Goal: Task Accomplishment & Management: Manage account settings

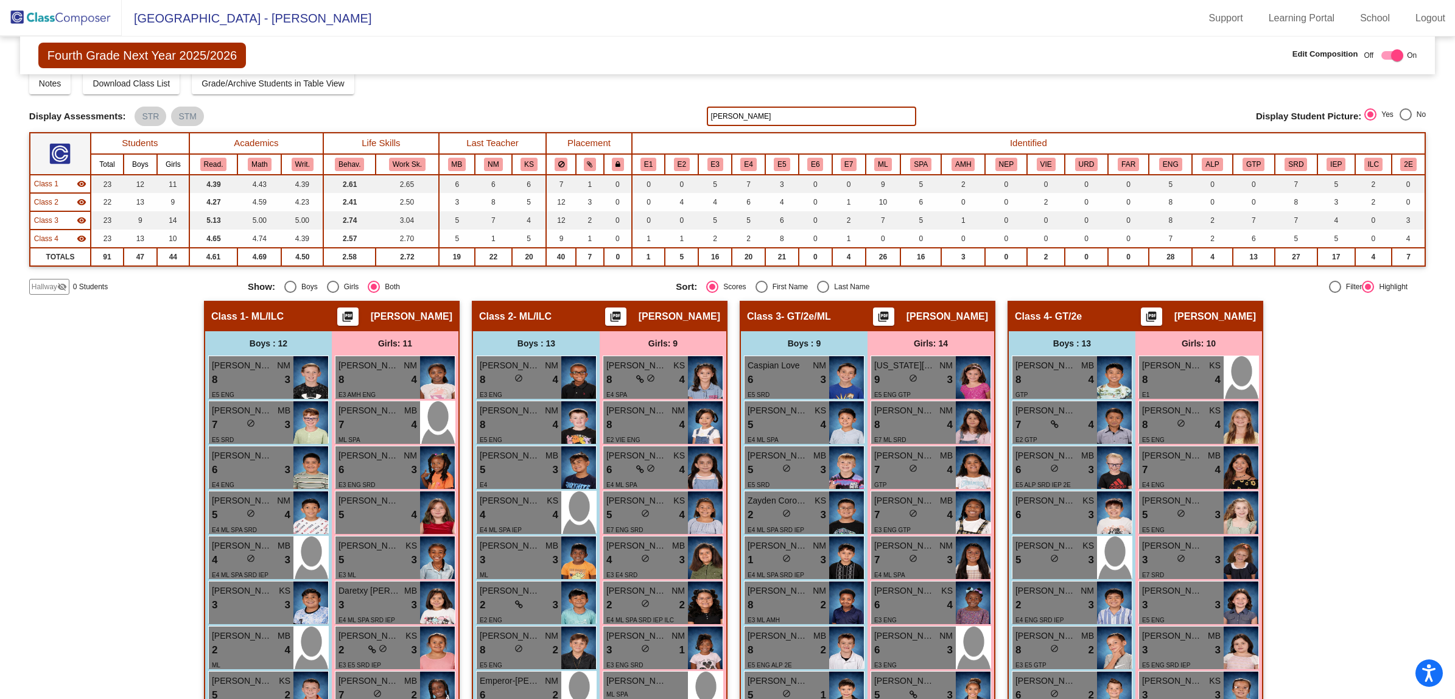
click at [57, 13] on img at bounding box center [61, 18] width 122 height 36
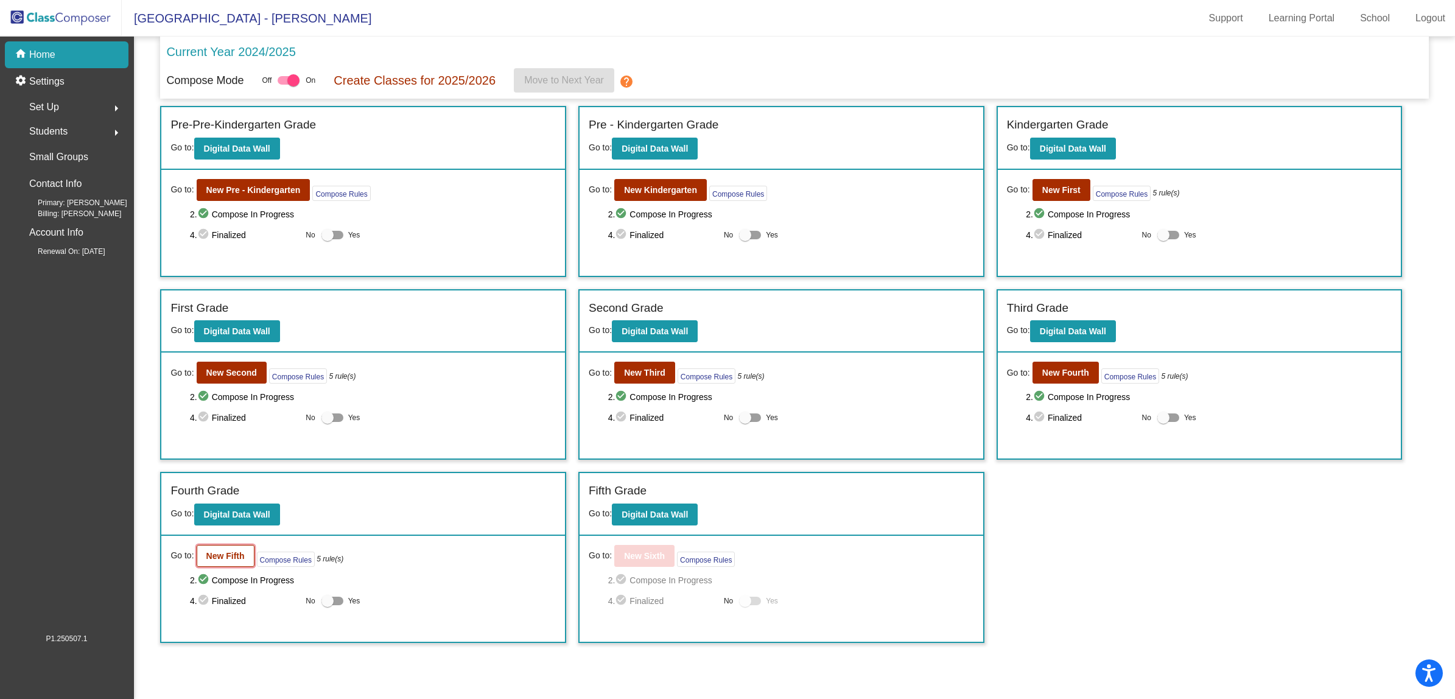
click at [216, 558] on b "New Fifth" at bounding box center [225, 556] width 38 height 10
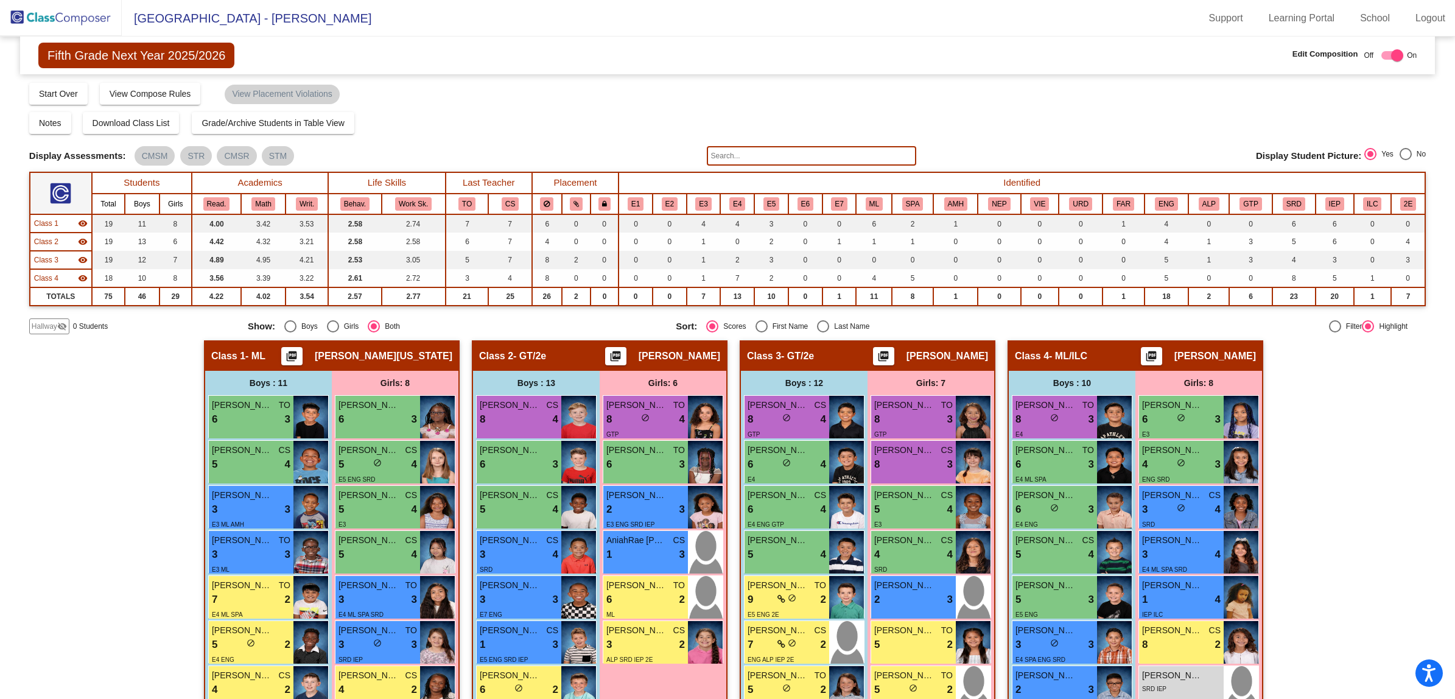
click at [726, 163] on input "text" at bounding box center [811, 155] width 209 height 19
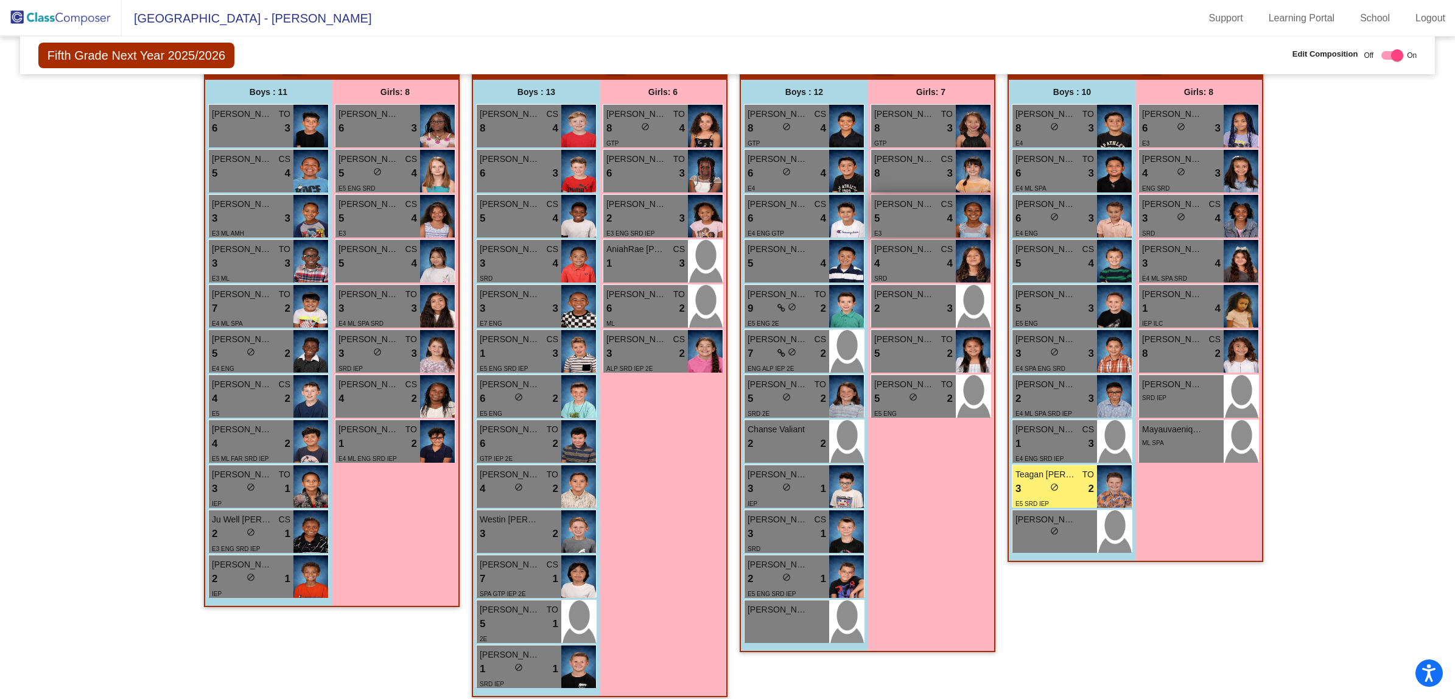
scroll to position [298, 0]
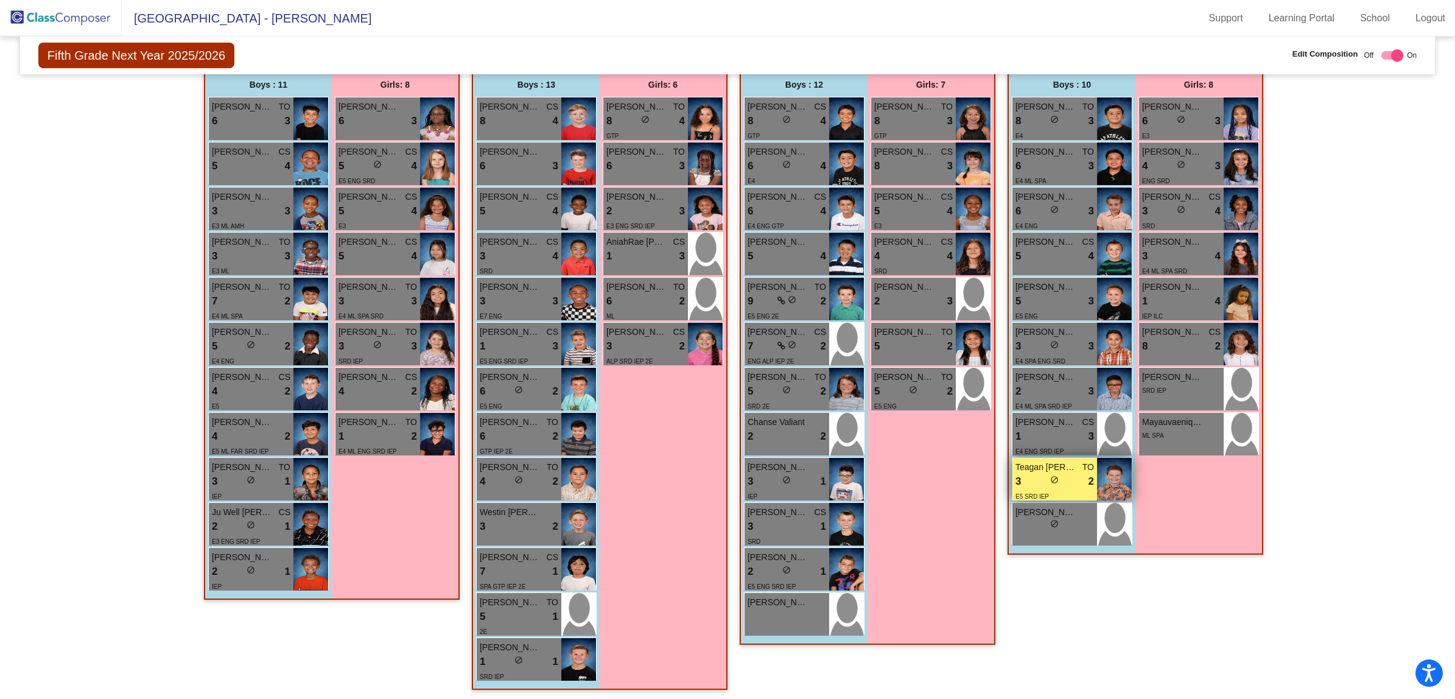
type input "[PERSON_NAME]"
click at [1047, 471] on span "Teagan [PERSON_NAME]" at bounding box center [1046, 467] width 61 height 13
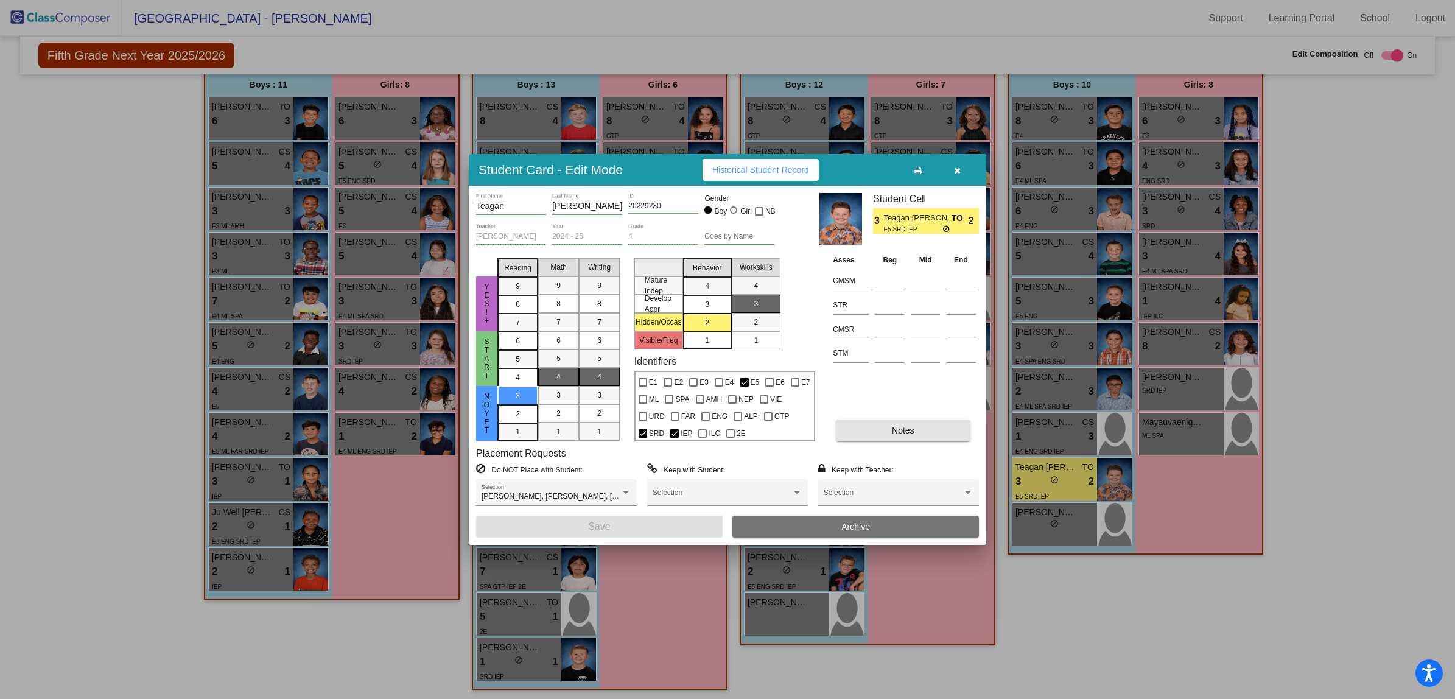
click at [887, 431] on button "Notes" at bounding box center [903, 431] width 134 height 22
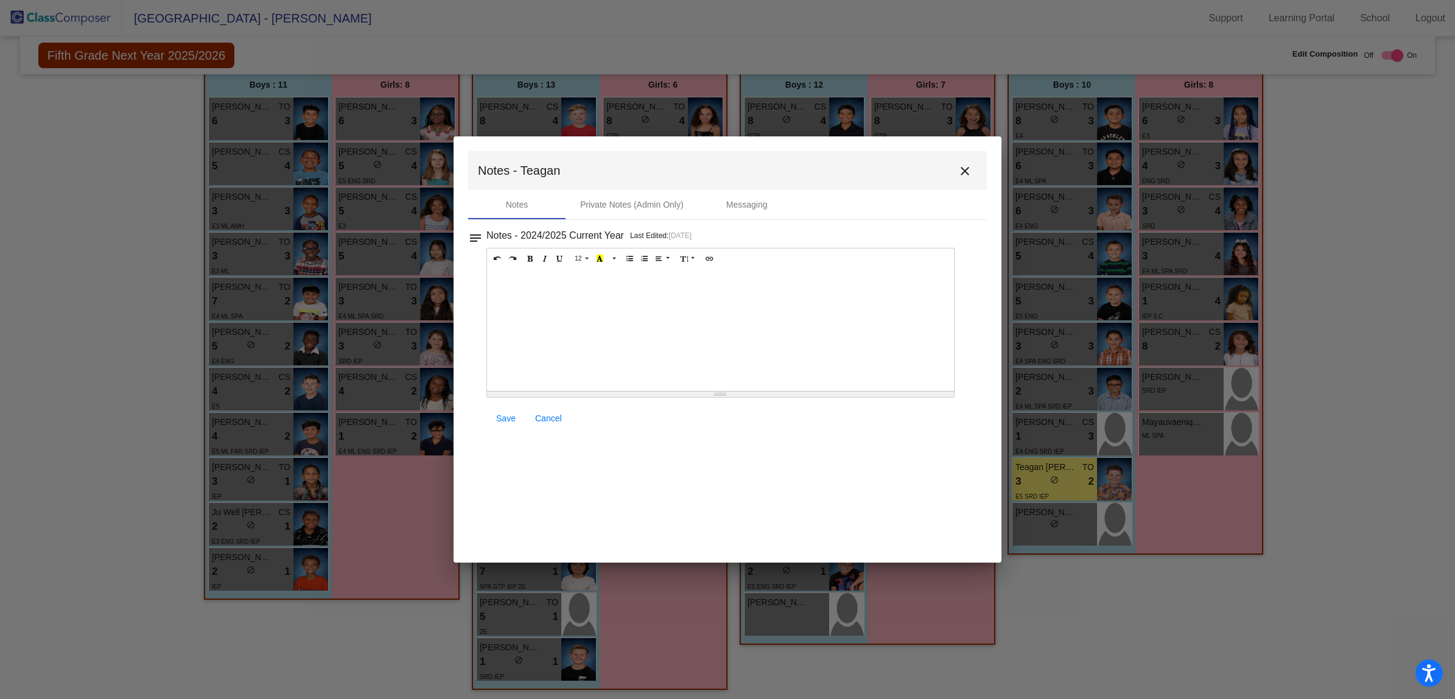
click at [574, 293] on div at bounding box center [720, 330] width 467 height 122
click at [511, 418] on span "Save" at bounding box center [505, 418] width 19 height 10
click at [965, 171] on mat-icon "close" at bounding box center [965, 171] width 15 height 15
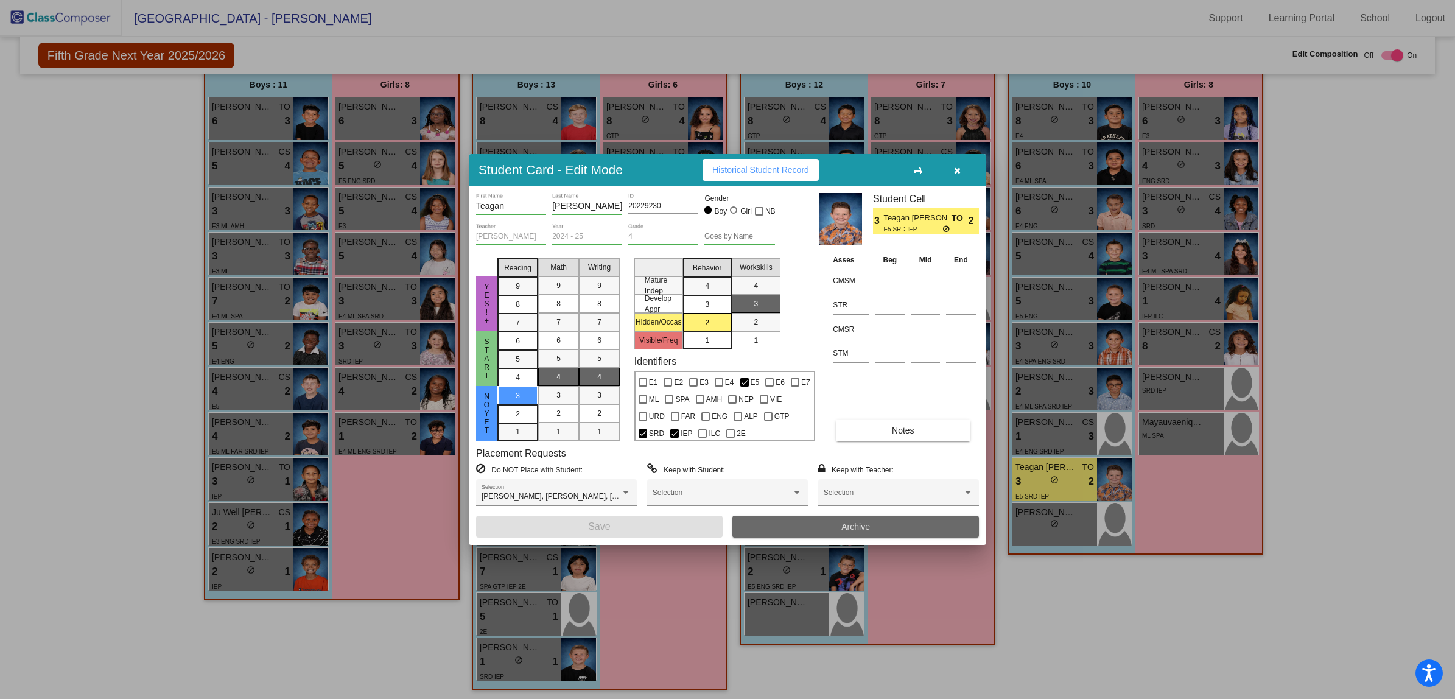
click at [857, 529] on span "Archive" at bounding box center [856, 527] width 29 height 10
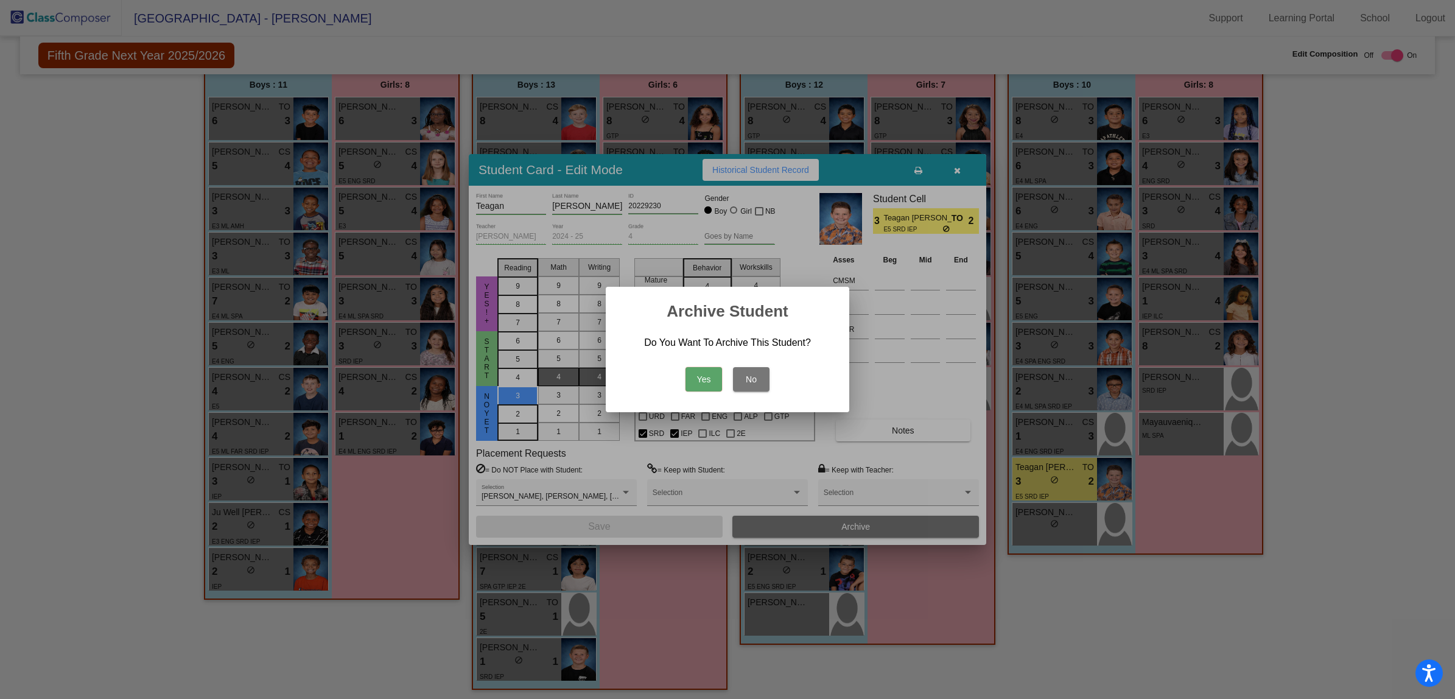
click at [701, 381] on button "Yes" at bounding box center [704, 379] width 37 height 24
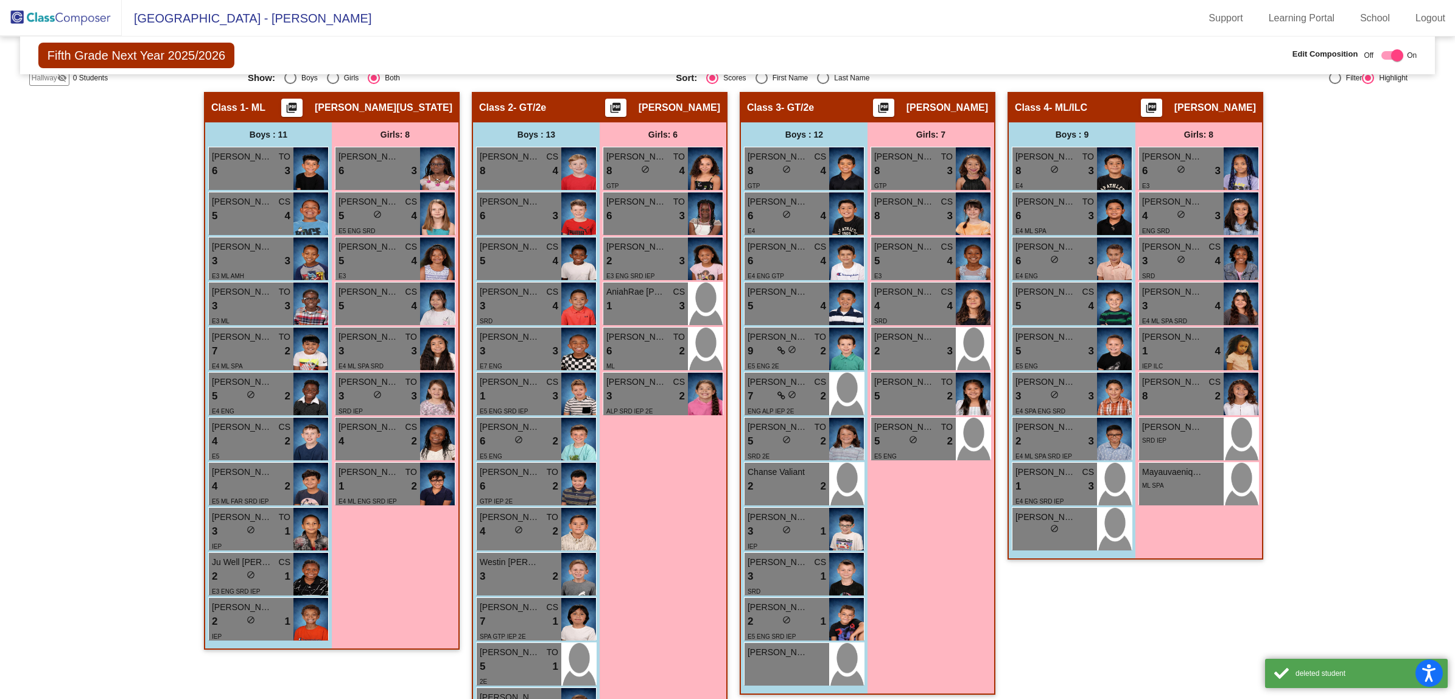
scroll to position [222, 0]
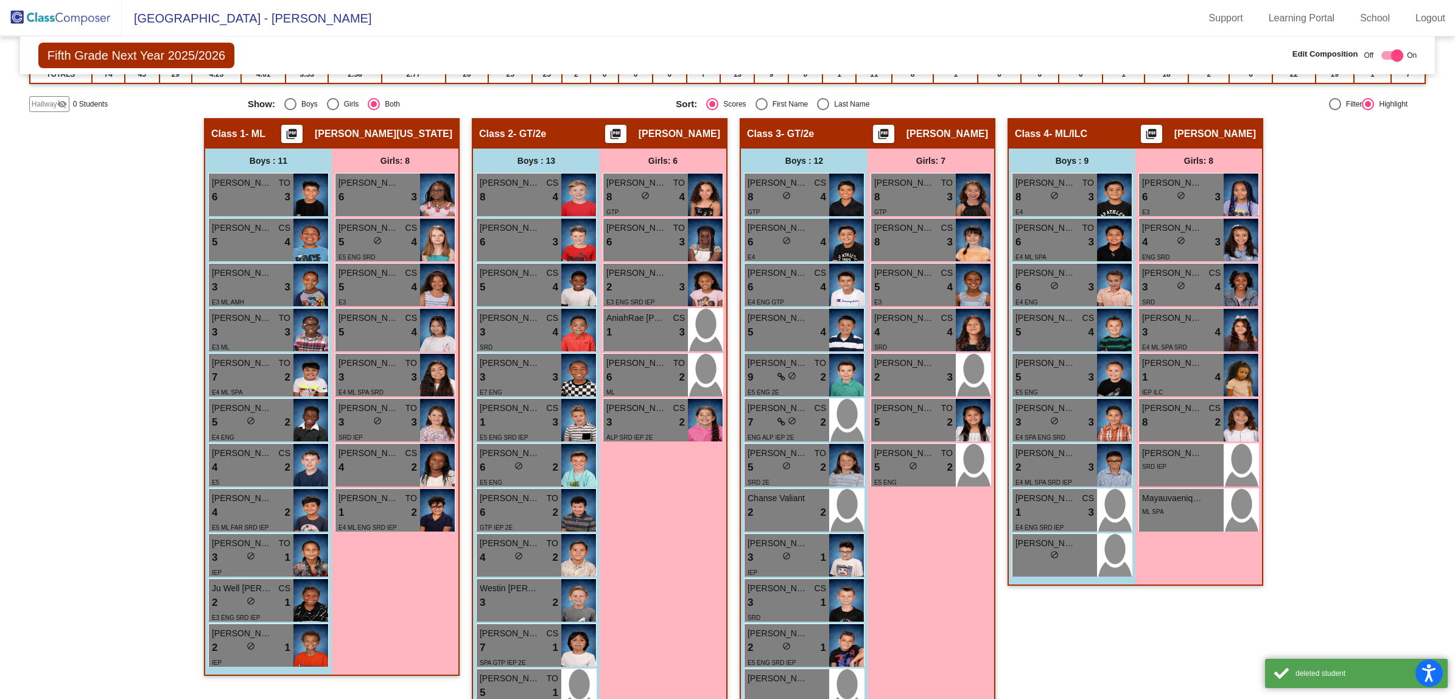
click at [1335, 278] on div "Hallway - Hallway Class picture_as_pdf Add Student First Name Last Name Student…" at bounding box center [727, 448] width 1397 height 660
click at [55, 16] on img at bounding box center [61, 18] width 122 height 36
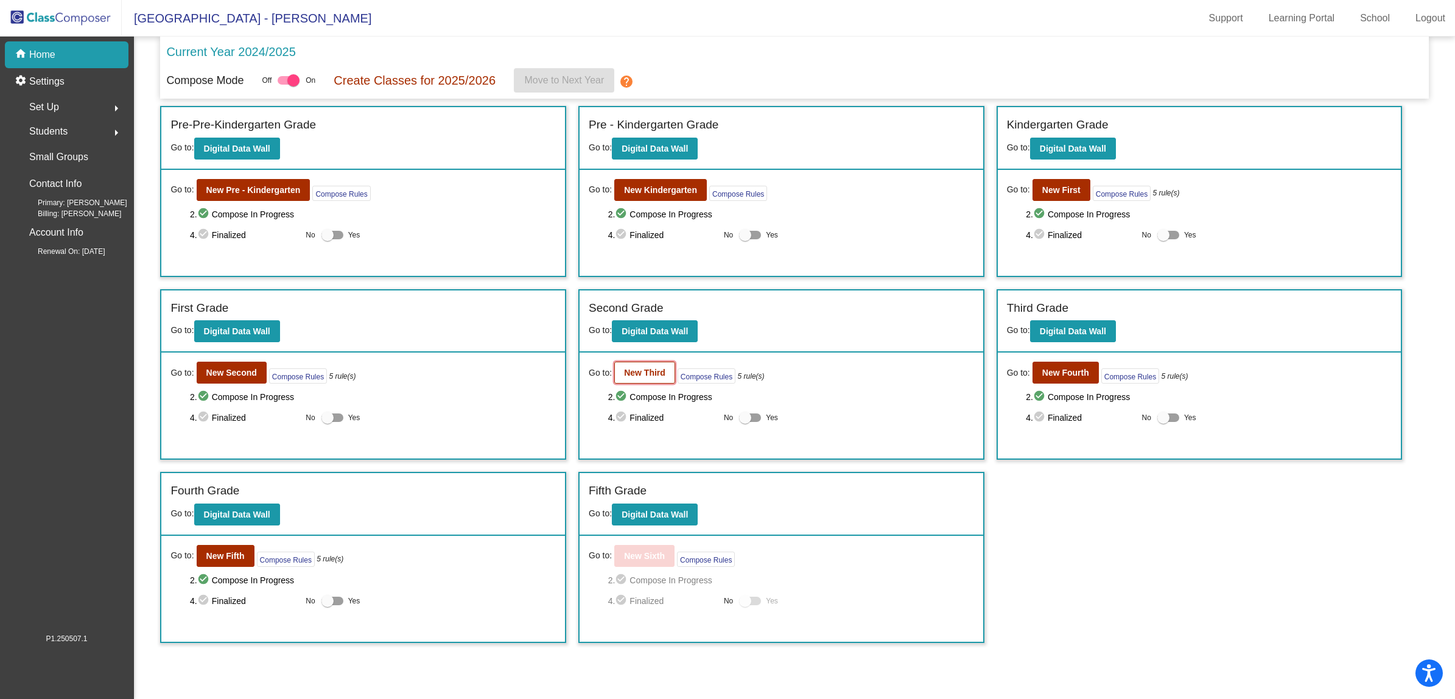
click at [648, 375] on b "New Third" at bounding box center [644, 373] width 41 height 10
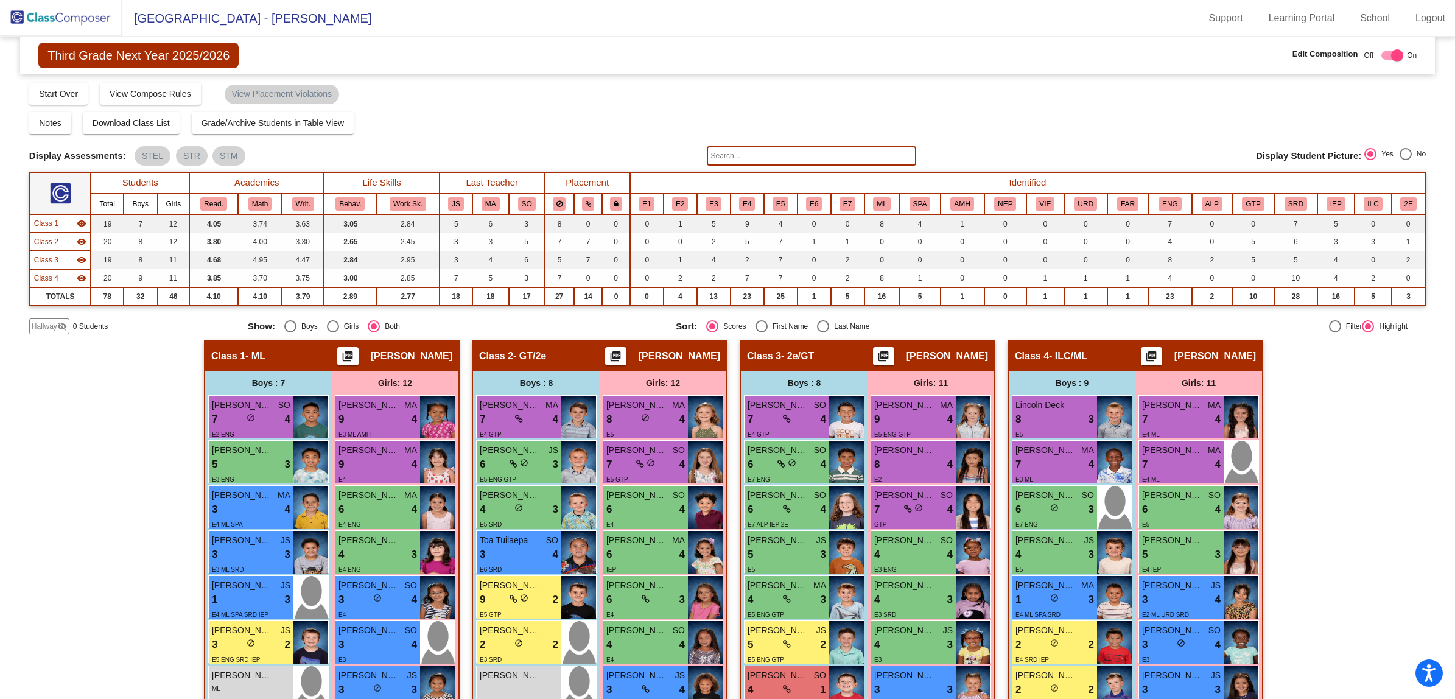
click at [745, 152] on input "text" at bounding box center [811, 155] width 209 height 19
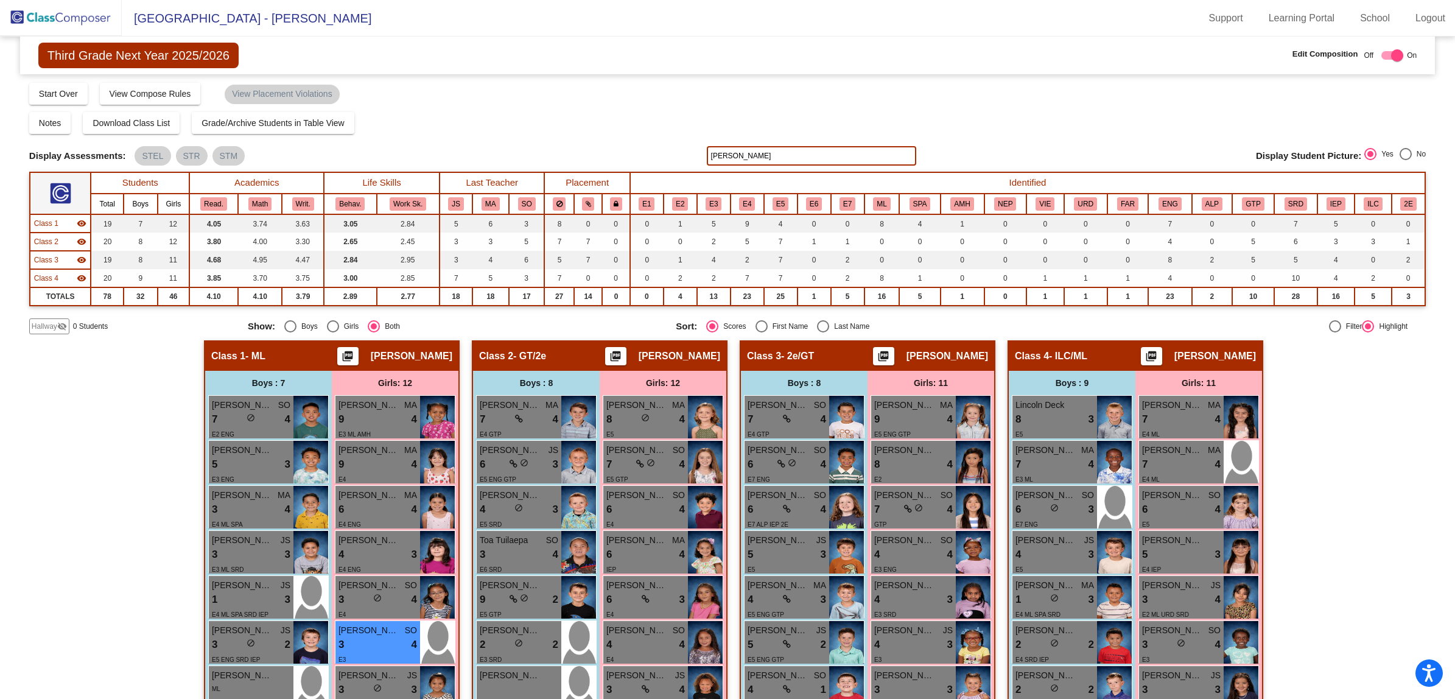
type input "[PERSON_NAME]"
click at [93, 402] on div "Hallway - Hallway Class picture_as_pdf Add Student First Name Last Name Student…" at bounding box center [727, 647] width 1397 height 615
